Goal: Transaction & Acquisition: Purchase product/service

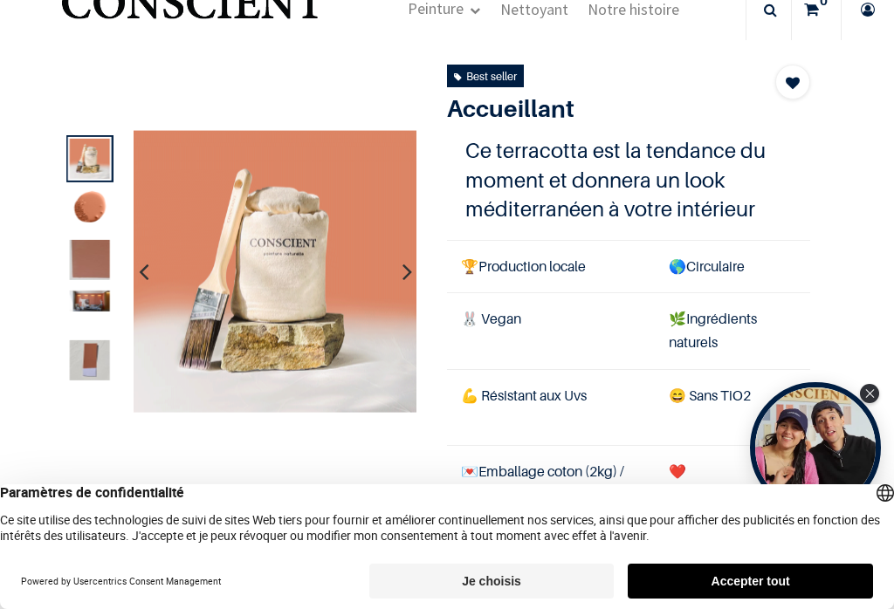
scroll to position [60, 0]
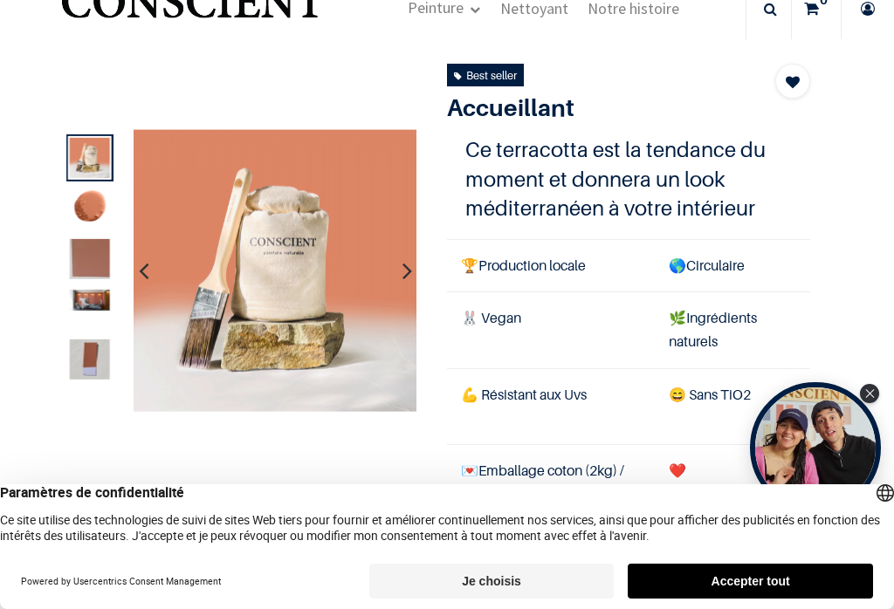
click at [90, 218] on img at bounding box center [89, 209] width 40 height 40
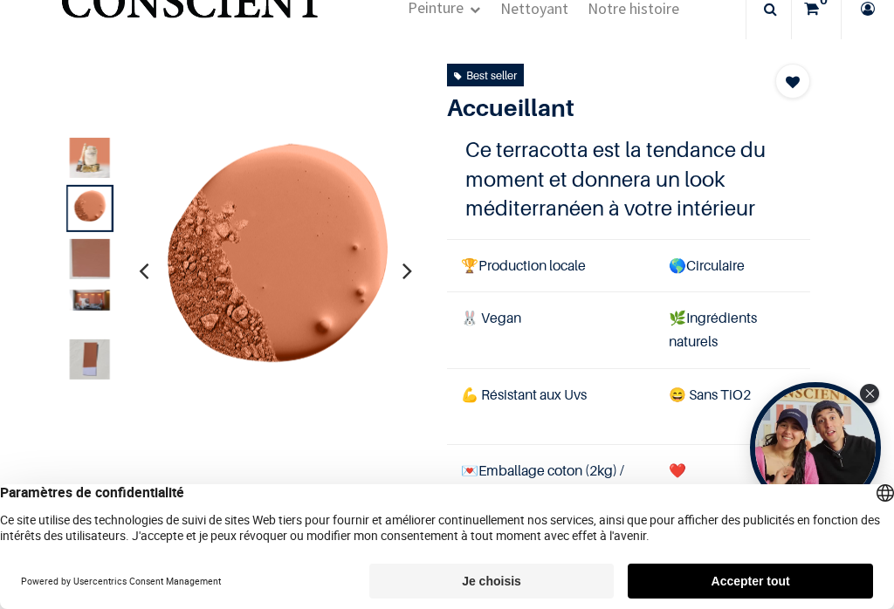
click at [94, 306] on img at bounding box center [89, 300] width 40 height 21
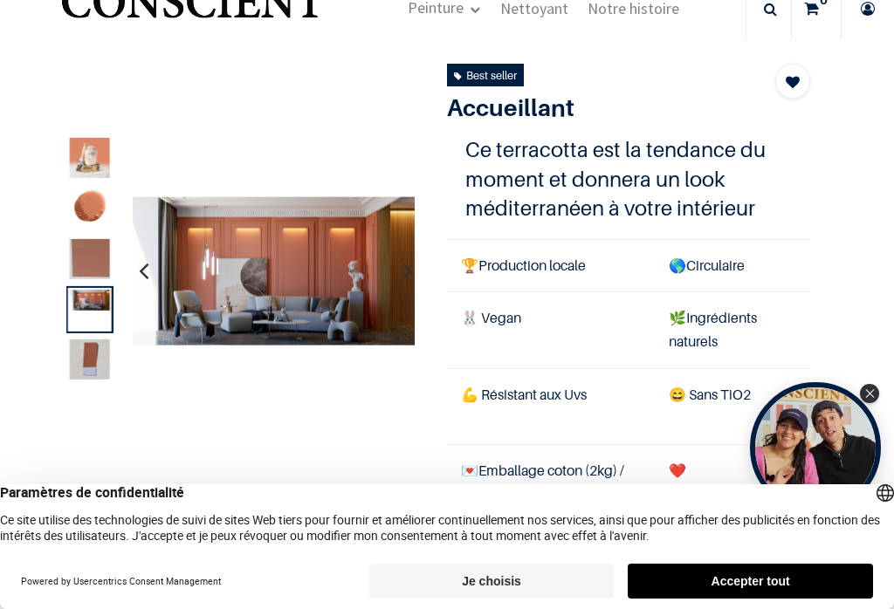
click at [87, 369] on img at bounding box center [89, 361] width 40 height 40
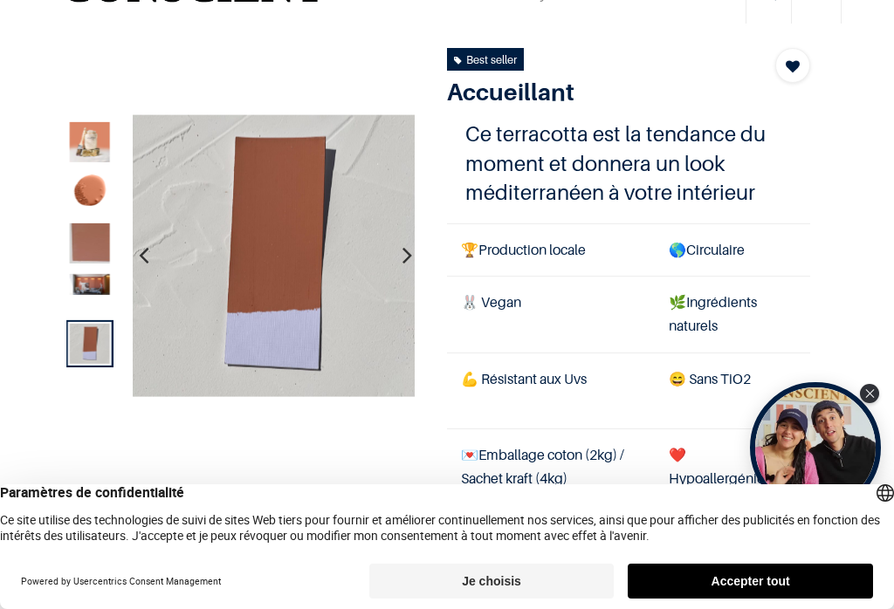
scroll to position [74, 0]
